Goal: Information Seeking & Learning: Learn about a topic

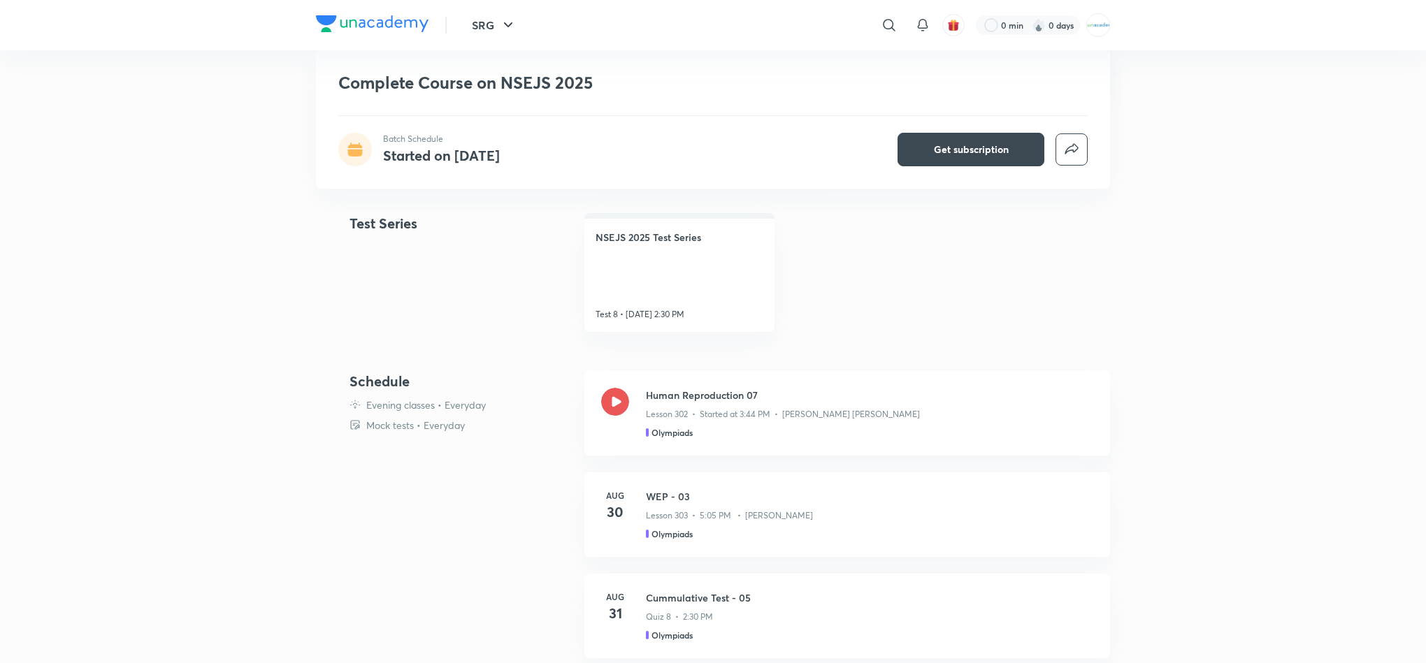
scroll to position [477, 0]
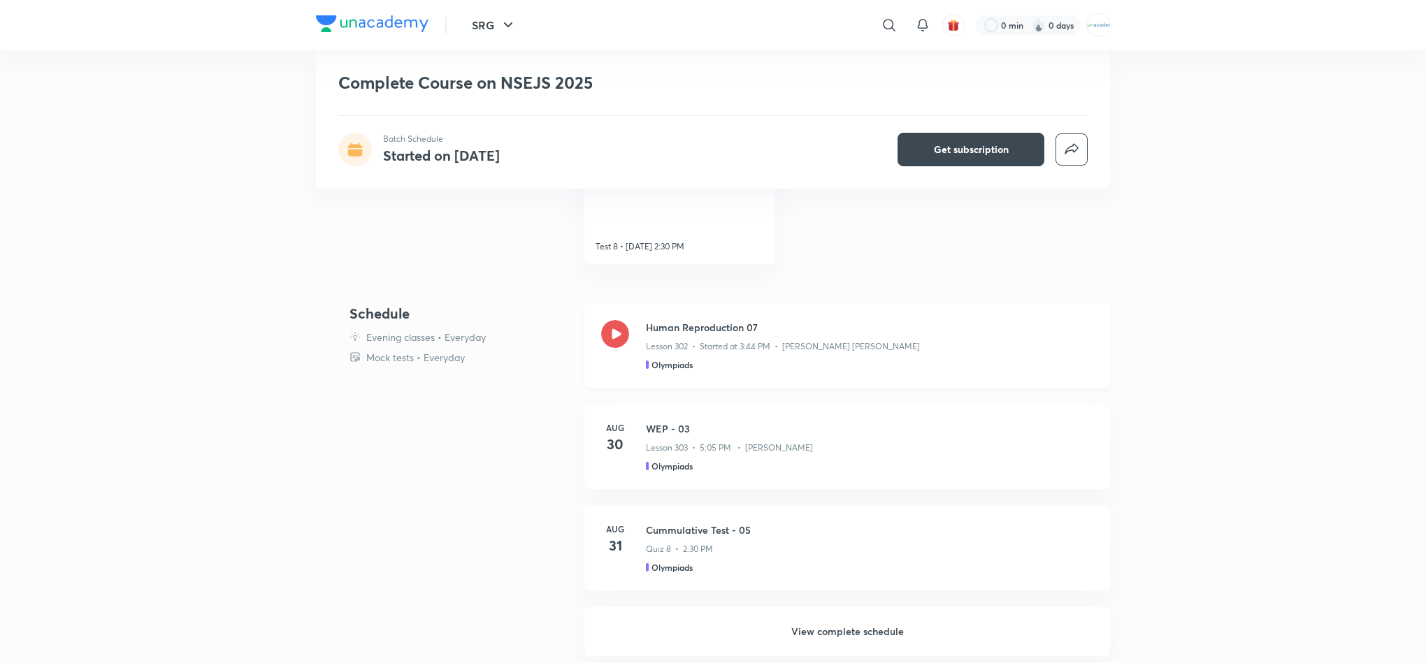
click at [632, 338] on div "Human Reproduction 07 Lesson 302 • Started at 3:44 PM • [PERSON_NAME] [PERSON_N…" at bounding box center [847, 345] width 526 height 85
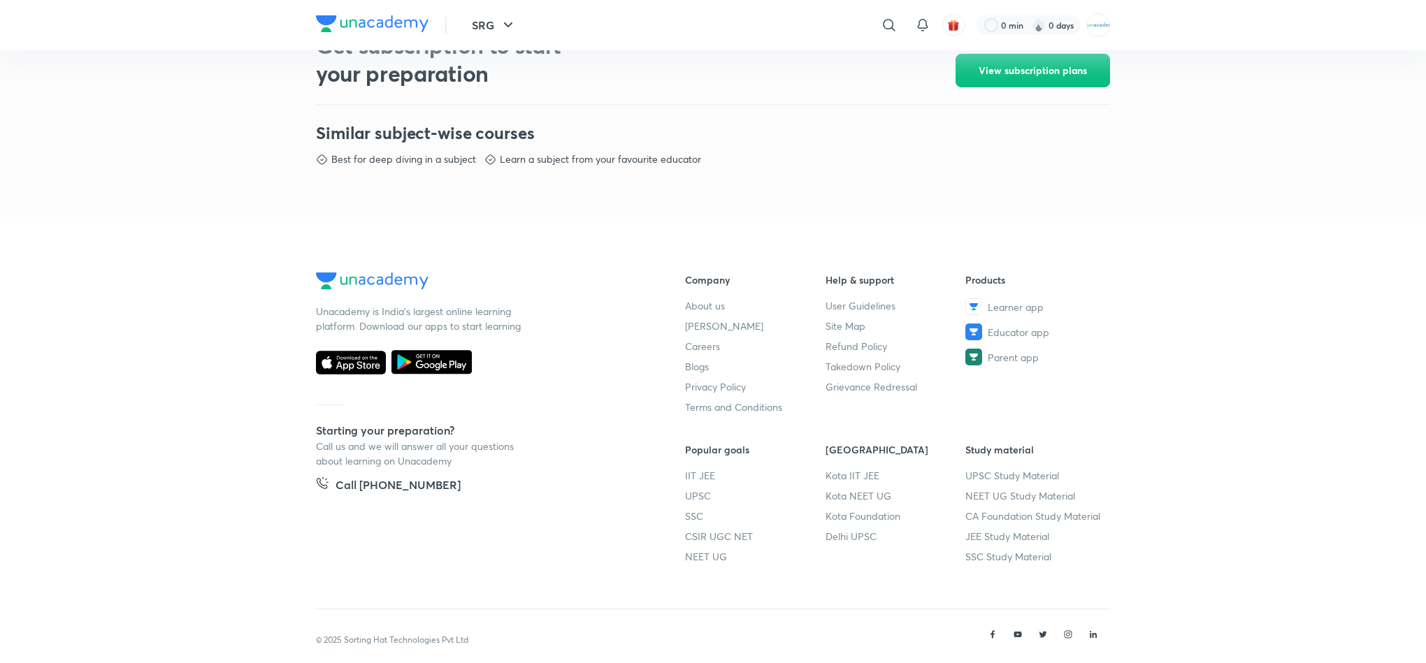
scroll to position [667, 0]
